Goal: Check status: Check status

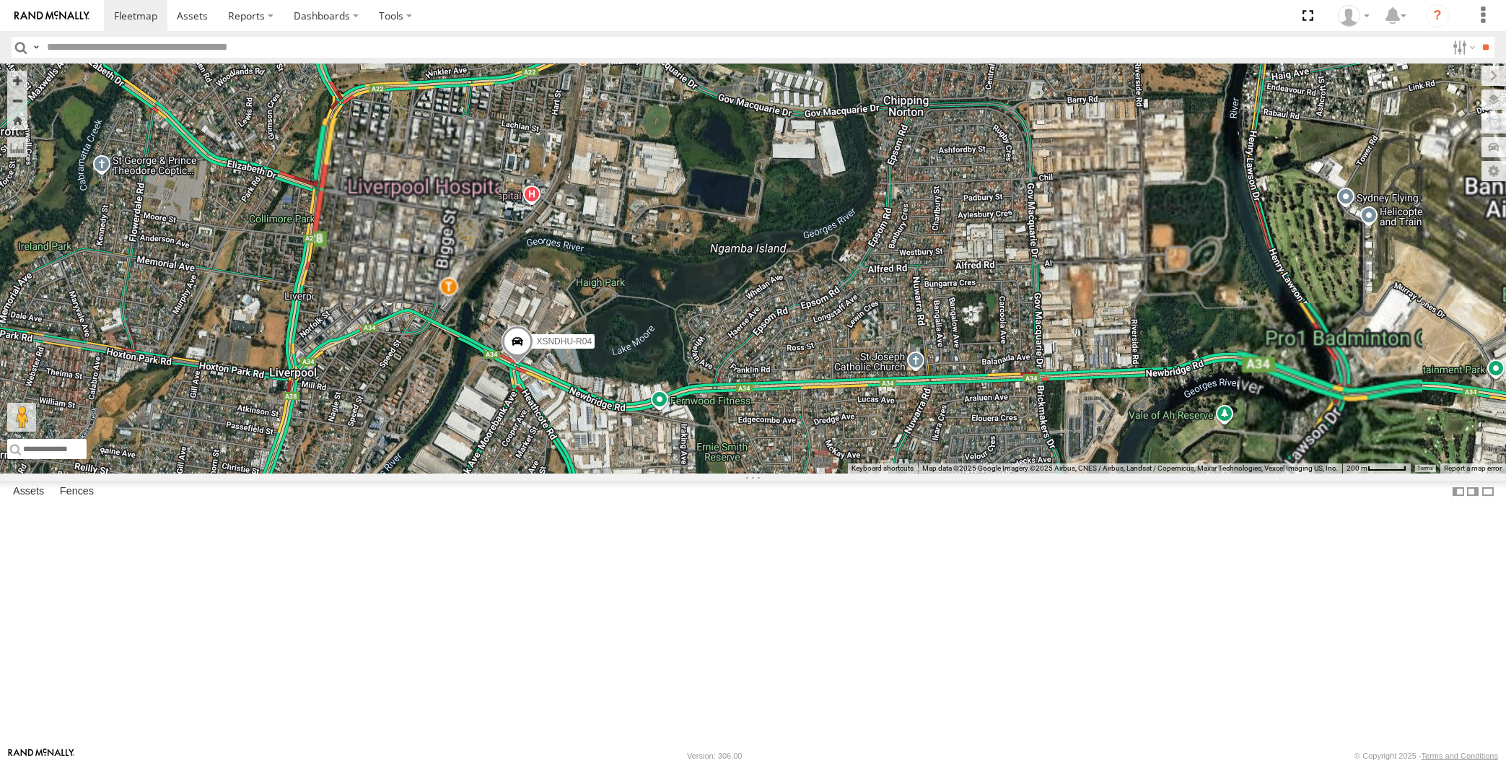
click at [524, 364] on span at bounding box center [518, 344] width 32 height 39
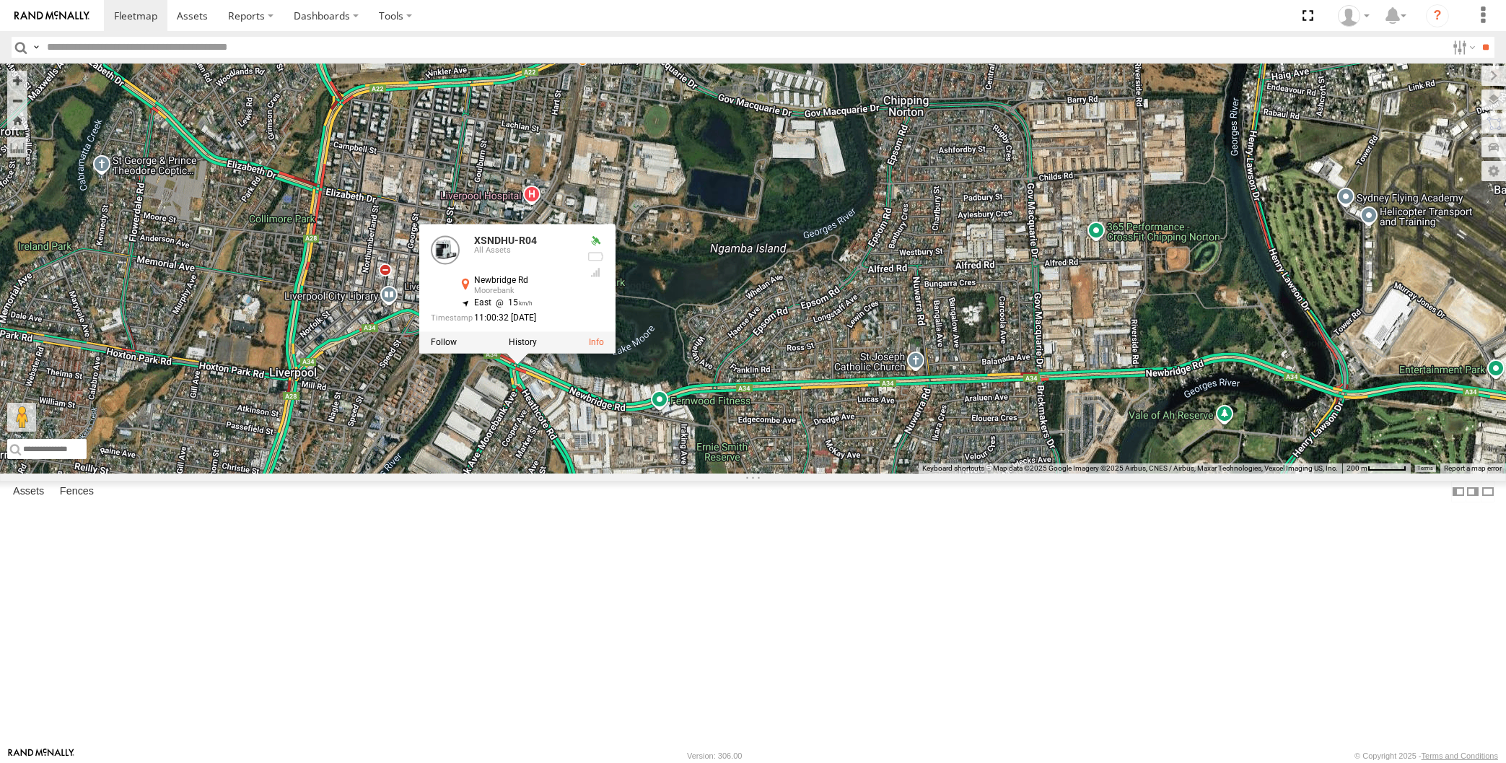
click at [761, 473] on div "XSNDHU-R04 XSNDHU-R04 All Assets [GEOGRAPHIC_DATA] -33.92815 , 150.93131 East 1…" at bounding box center [753, 269] width 1506 height 410
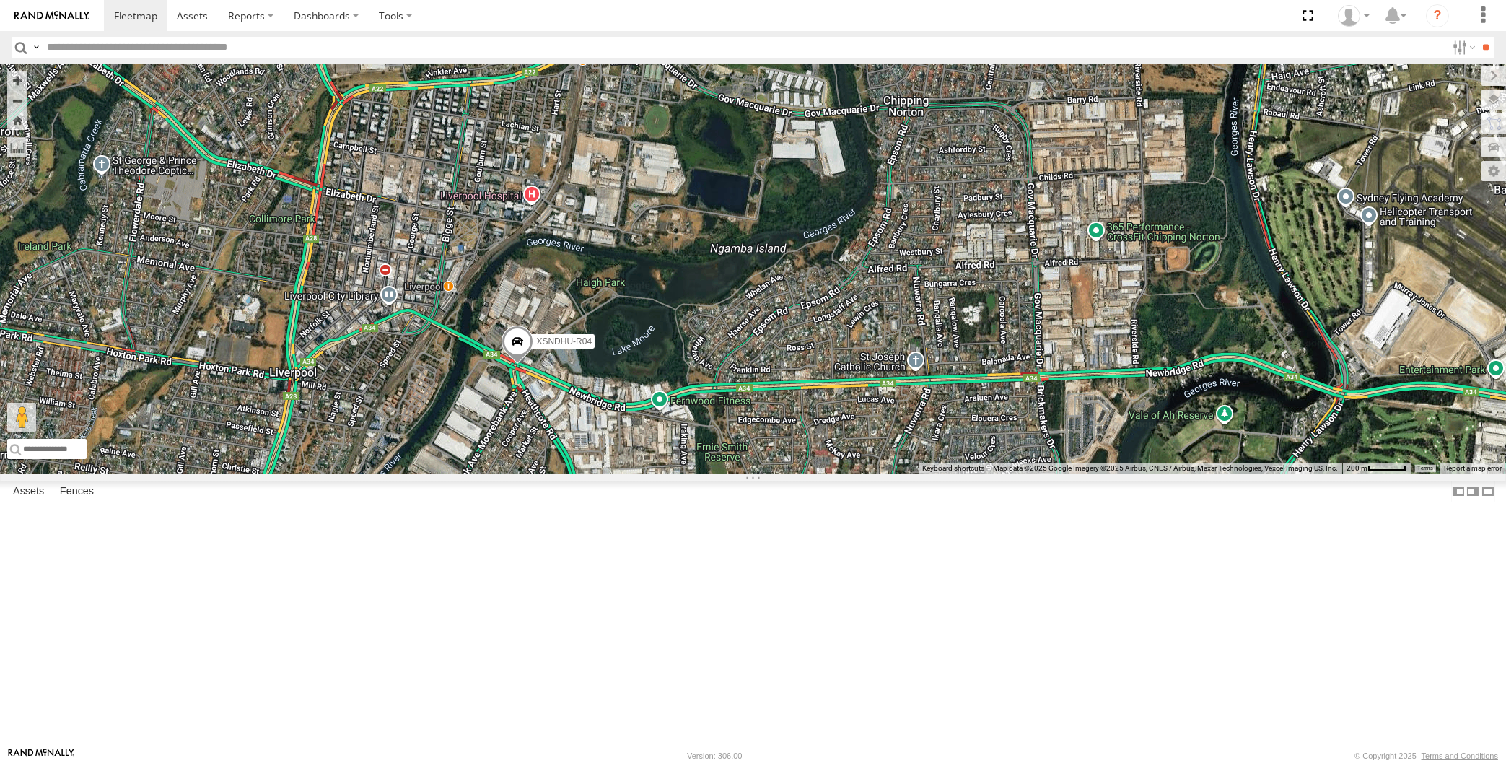
drag, startPoint x: 834, startPoint y: 543, endPoint x: 838, endPoint y: 528, distance: 16.5
click at [836, 473] on div "XSNDHU-R04" at bounding box center [753, 269] width 1506 height 410
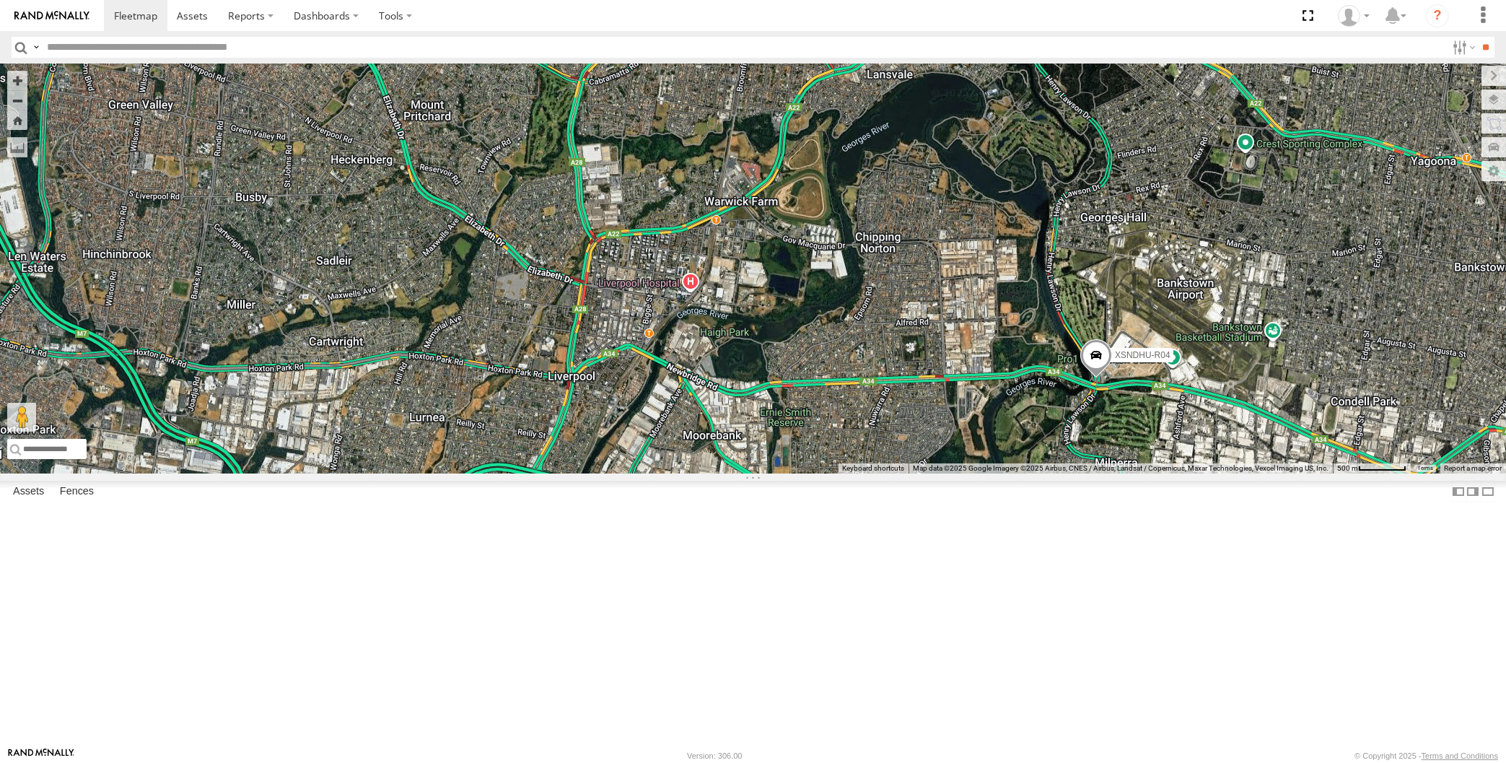
drag, startPoint x: 1224, startPoint y: 668, endPoint x: 1195, endPoint y: 659, distance: 30.4
click at [1202, 473] on div "XSNDHU-R04 7" at bounding box center [753, 269] width 1506 height 410
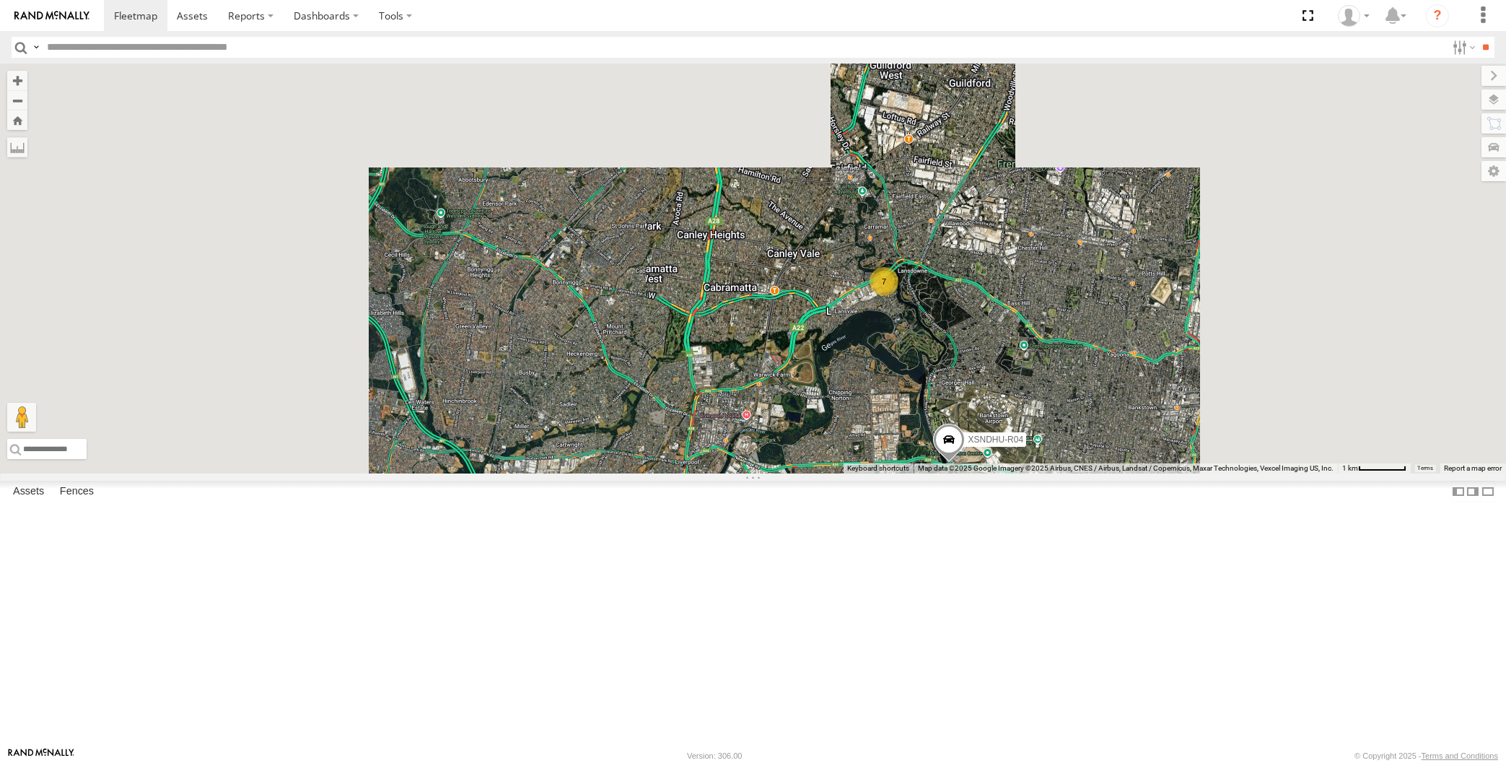
drag, startPoint x: 1132, startPoint y: 656, endPoint x: 1093, endPoint y: 637, distance: 43.9
click at [1114, 473] on div "XSNDHU-R04 7" at bounding box center [753, 269] width 1506 height 410
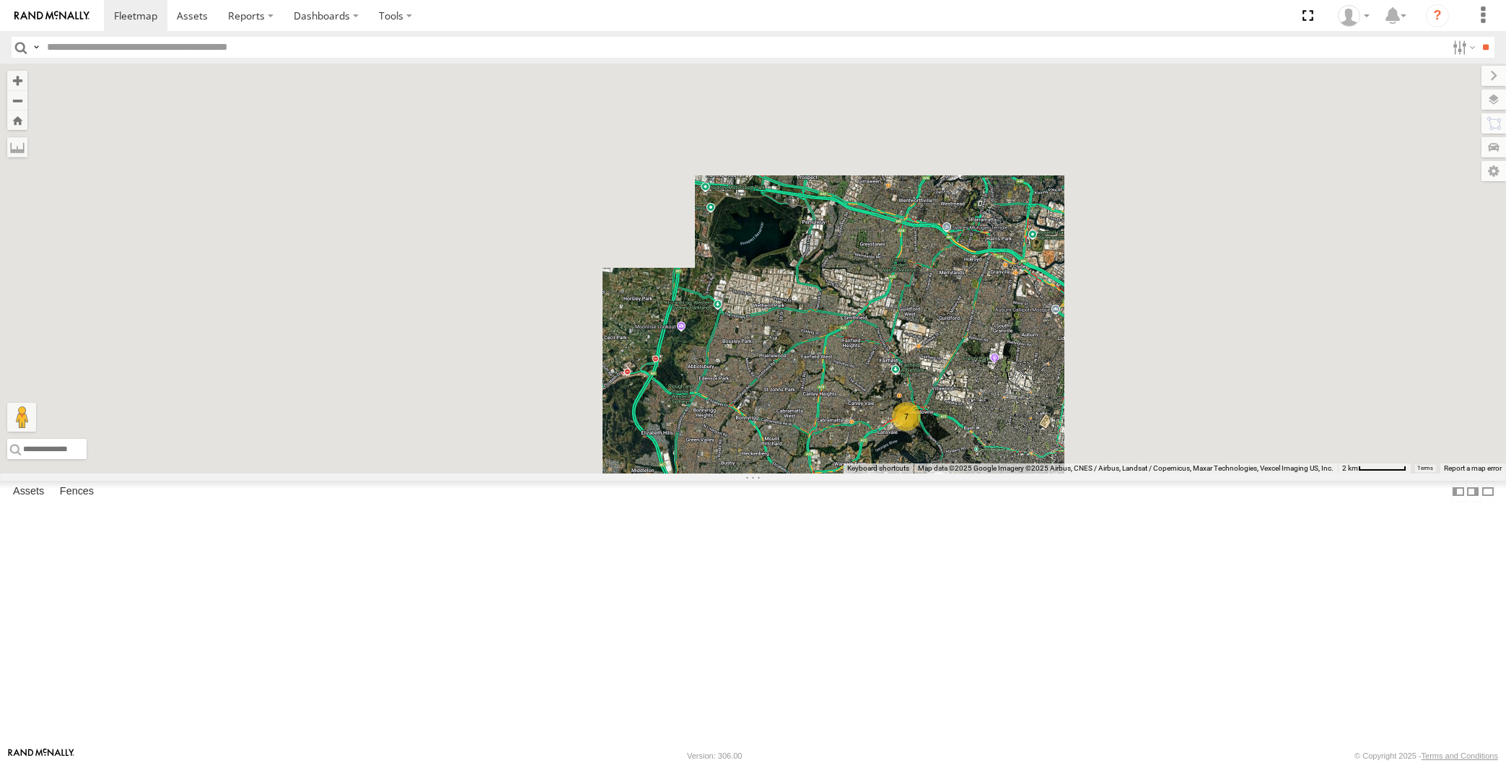
drag, startPoint x: 1113, startPoint y: 661, endPoint x: 1029, endPoint y: 613, distance: 96.7
click at [1042, 473] on div "XSNDHU-R04 7" at bounding box center [753, 269] width 1506 height 410
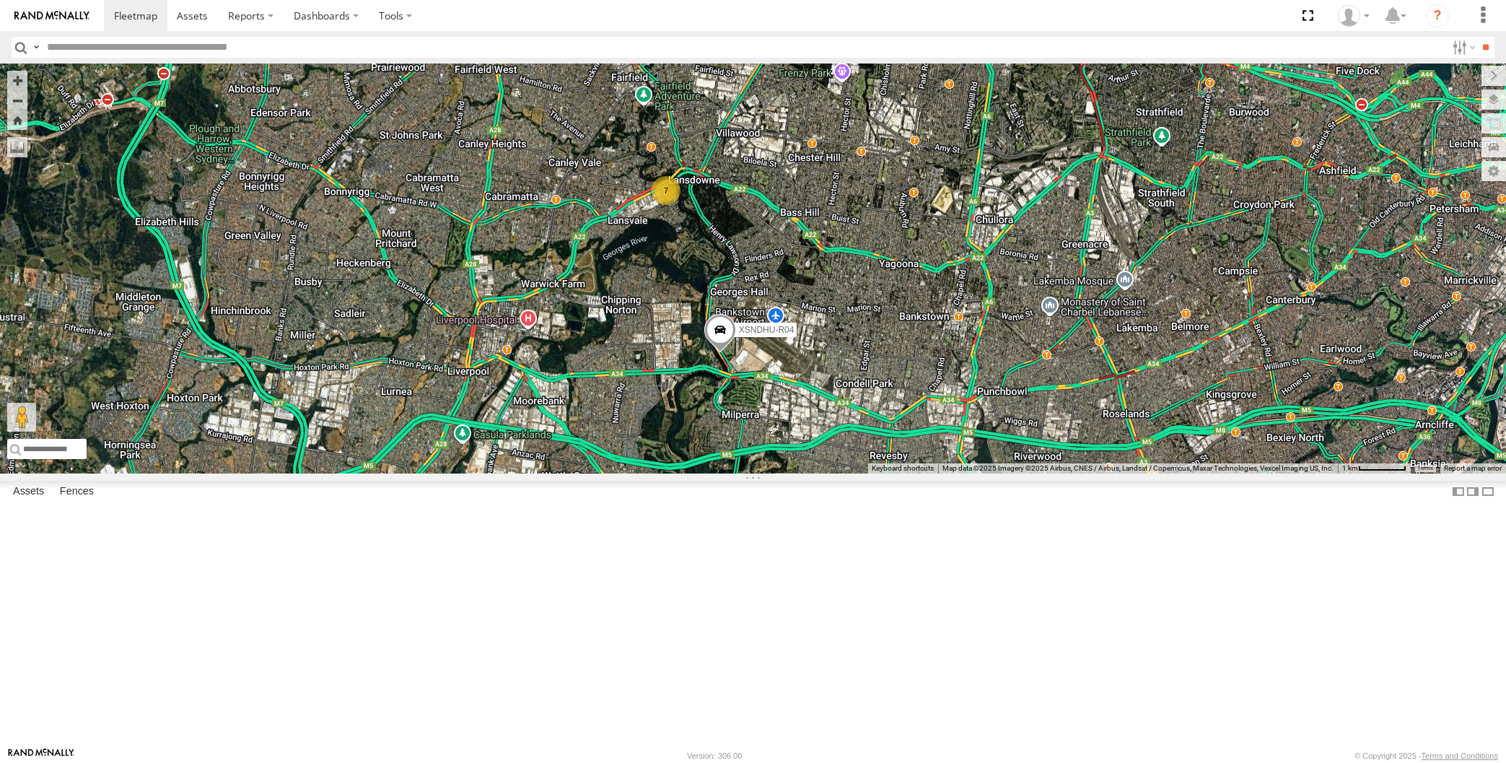
click at [1026, 473] on div "XSNDHU-R04 7" at bounding box center [753, 269] width 1506 height 410
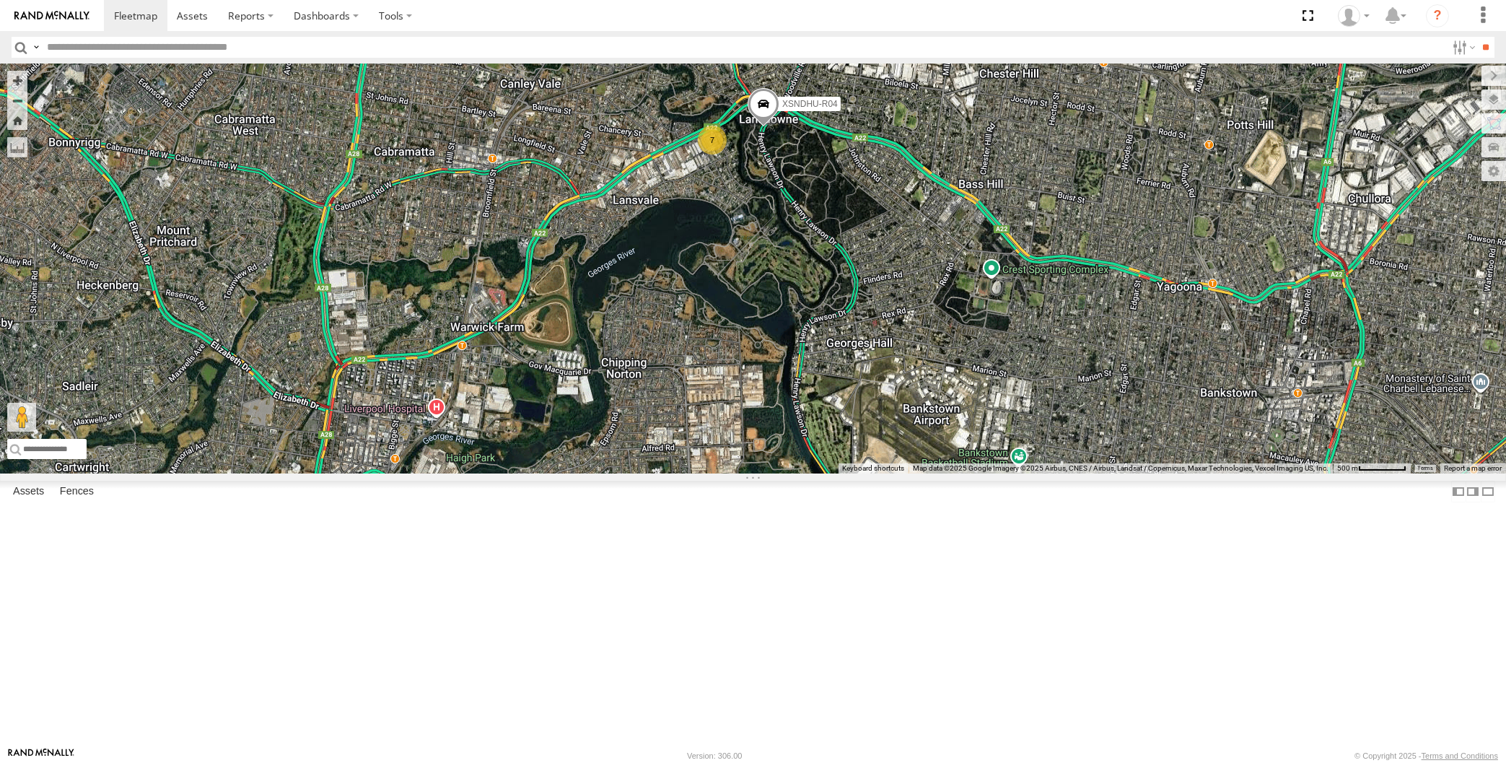
drag, startPoint x: 773, startPoint y: 287, endPoint x: 746, endPoint y: 319, distance: 41.5
click at [754, 312] on div "XSNDHU-R04 7" at bounding box center [753, 269] width 1506 height 410
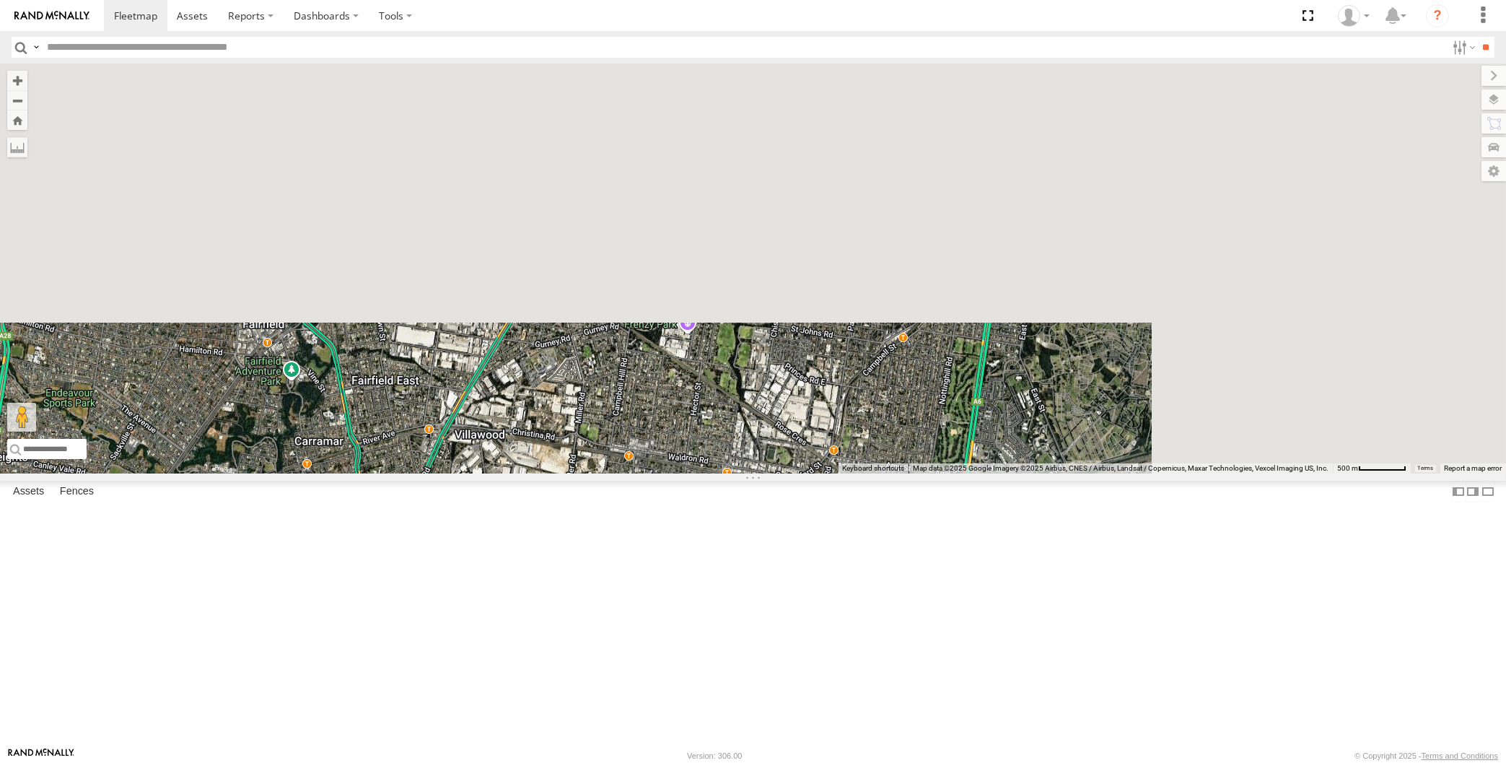
drag, startPoint x: 919, startPoint y: 407, endPoint x: 880, endPoint y: 378, distance: 48.5
click at [887, 391] on div "XSNDHU-R04 7" at bounding box center [753, 269] width 1506 height 410
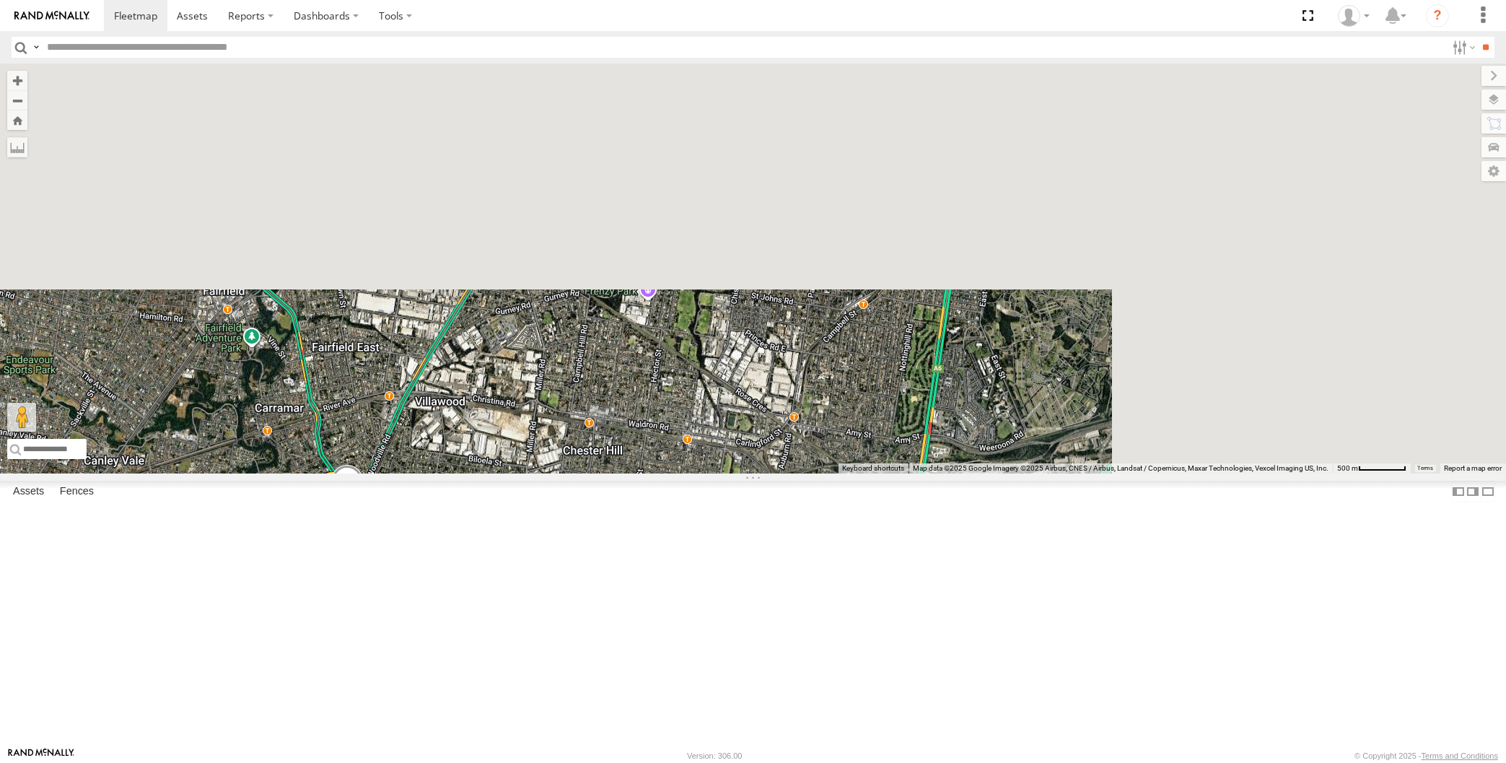
click at [815, 410] on div "XSNDHU-R04 7" at bounding box center [753, 269] width 1506 height 410
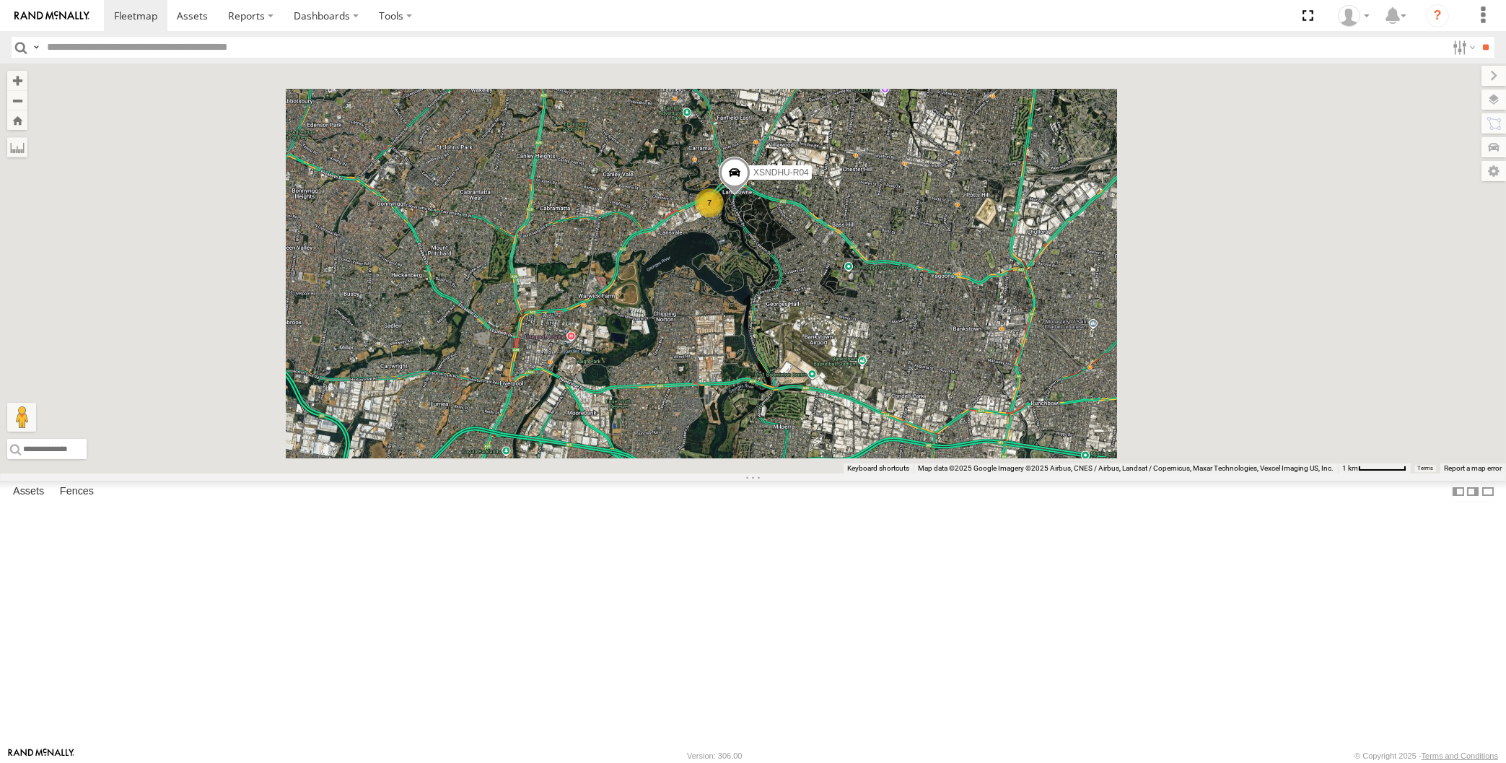
drag, startPoint x: 857, startPoint y: 496, endPoint x: 856, endPoint y: 471, distance: 25.3
click at [857, 473] on div "XSNDHU-R04 7" at bounding box center [753, 269] width 1506 height 410
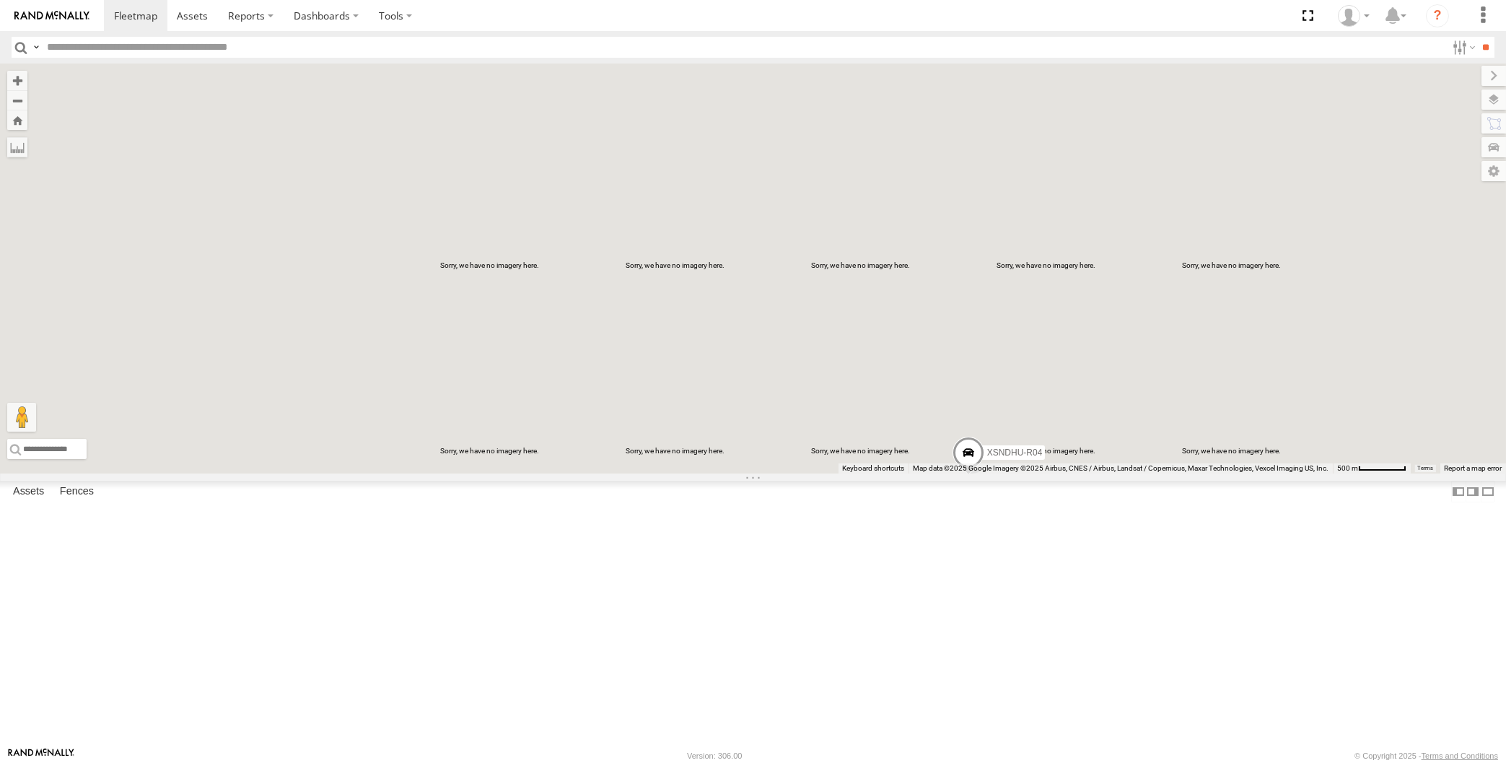
click at [1018, 473] on div "XSNDHU-R04" at bounding box center [753, 269] width 1506 height 410
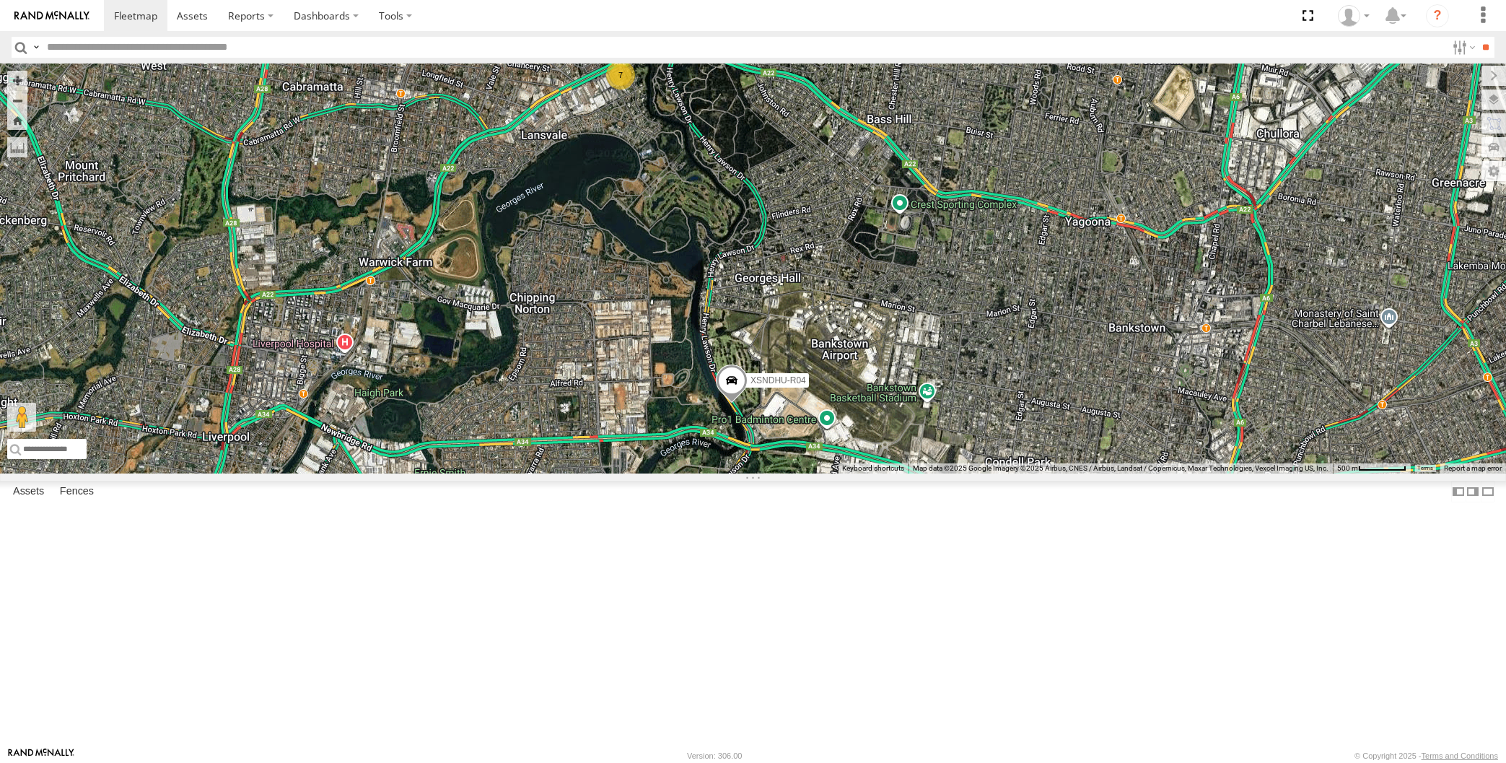
drag, startPoint x: 808, startPoint y: 626, endPoint x: 822, endPoint y: 626, distance: 13.7
click at [821, 473] on div "7 XSNDHU-R04" at bounding box center [753, 269] width 1506 height 410
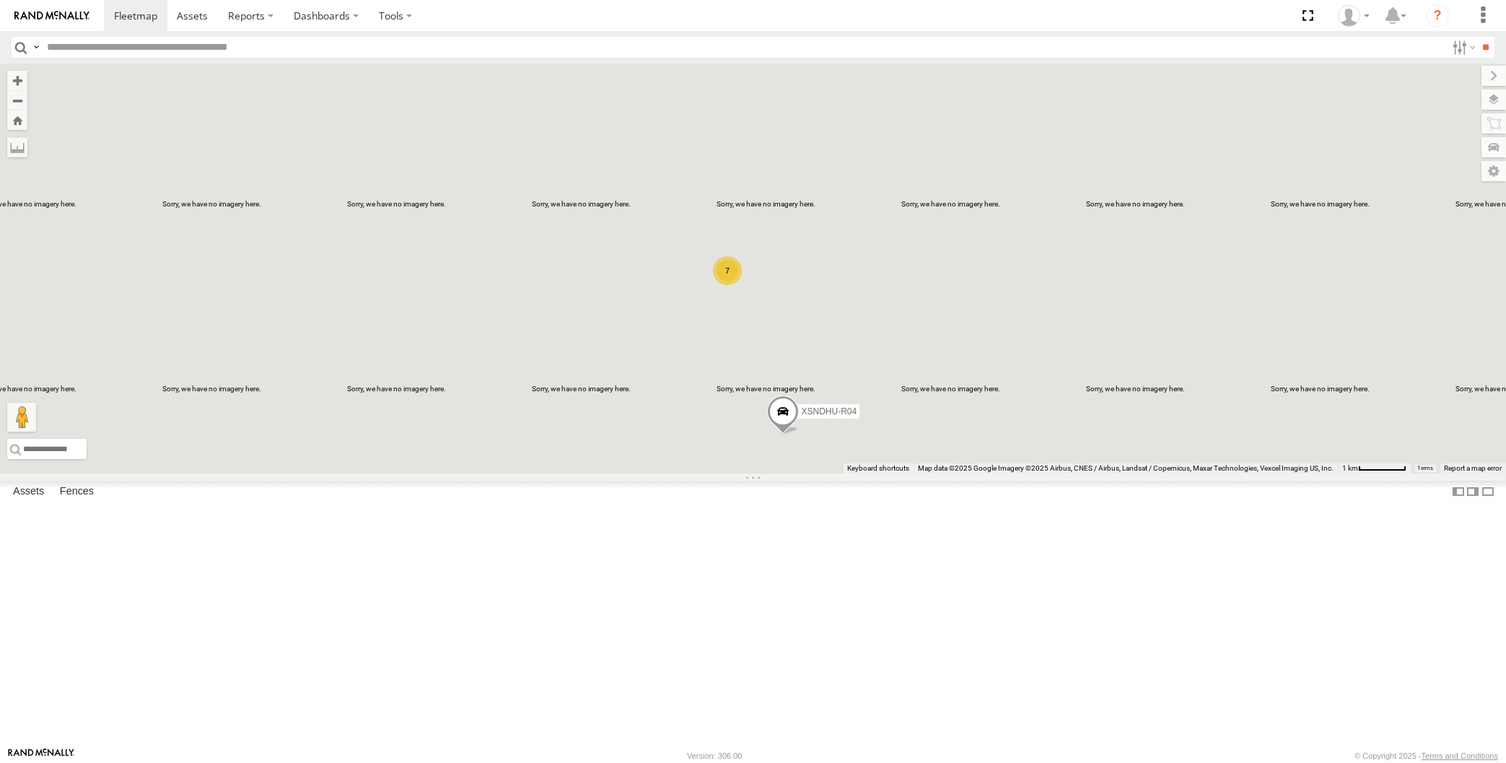
drag, startPoint x: 889, startPoint y: 616, endPoint x: 875, endPoint y: 591, distance: 28.5
click at [875, 473] on div "XSNDHU-R04 7" at bounding box center [753, 269] width 1506 height 410
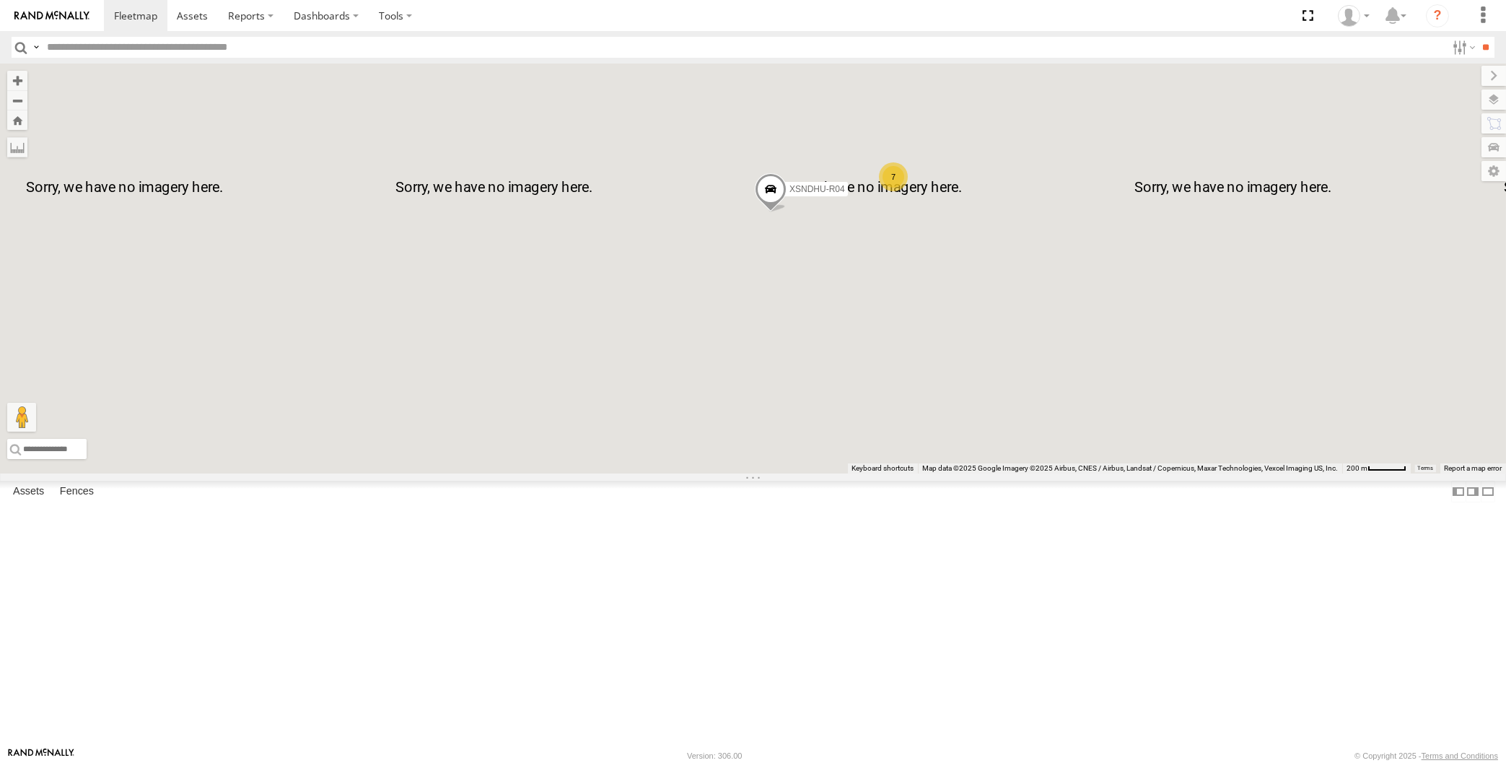
click at [803, 424] on div "XSNDHU-R04 7" at bounding box center [753, 269] width 1506 height 410
